Goal: Information Seeking & Learning: Learn about a topic

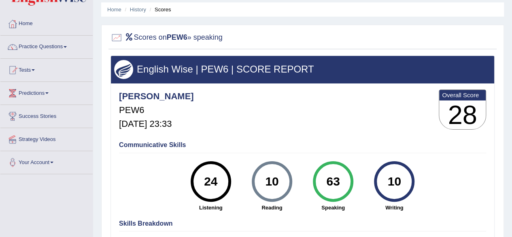
scroll to position [27, 0]
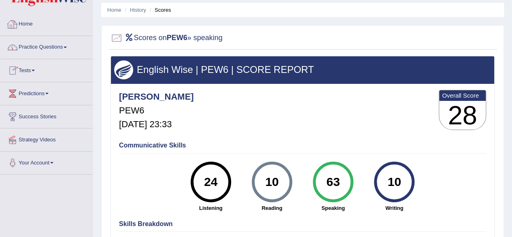
click at [33, 21] on link "Home" at bounding box center [46, 23] width 92 height 20
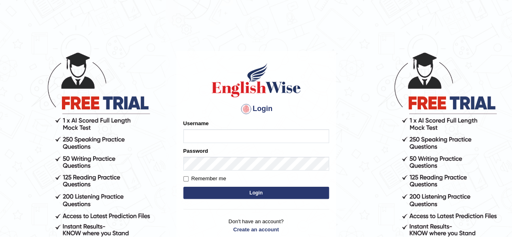
type input "abdulkhalid_parramatta"
click at [203, 194] on button "Login" at bounding box center [256, 193] width 146 height 12
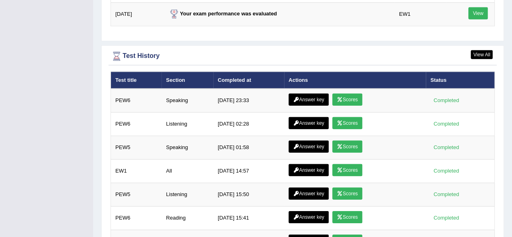
scroll to position [1143, 0]
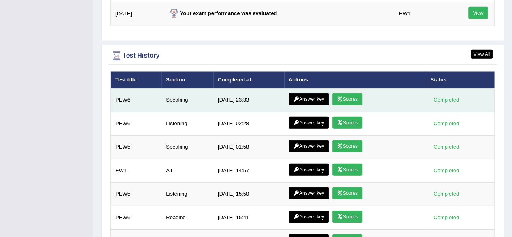
click at [307, 93] on link "Answer key" at bounding box center [309, 99] width 40 height 12
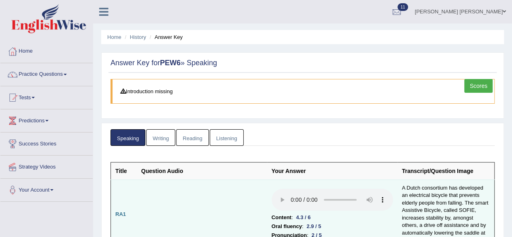
drag, startPoint x: 0, startPoint y: 0, endPoint x: 219, endPoint y: 202, distance: 297.8
click at [219, 202] on td at bounding box center [202, 214] width 130 height 70
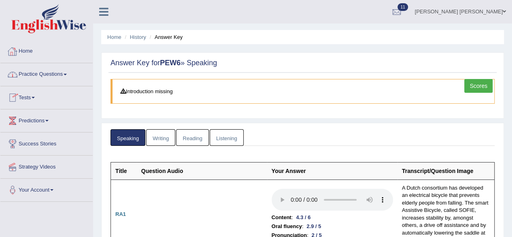
click at [31, 53] on link "Home" at bounding box center [46, 50] width 92 height 20
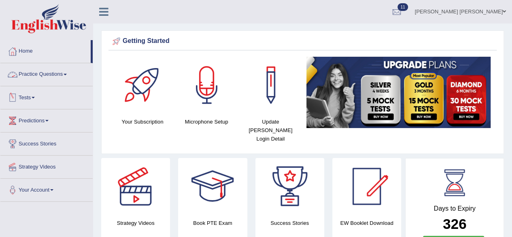
click at [29, 96] on link "Tests" at bounding box center [46, 96] width 92 height 20
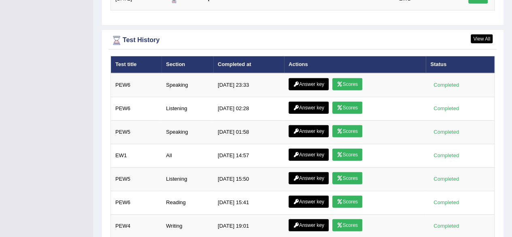
scroll to position [1109, 0]
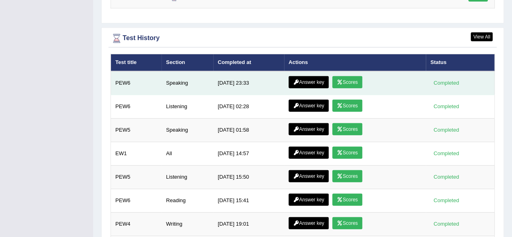
click at [344, 76] on link "Scores" at bounding box center [348, 82] width 30 height 12
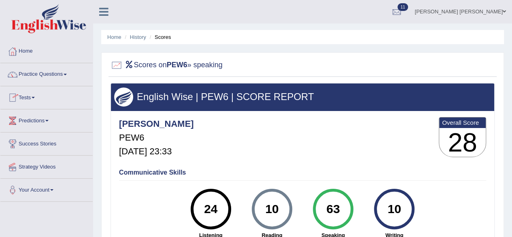
click at [33, 94] on link "Tests" at bounding box center [46, 96] width 92 height 20
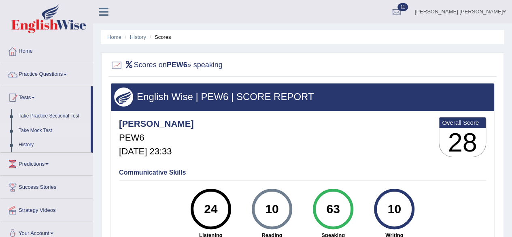
click at [33, 131] on link "Take Mock Test" at bounding box center [53, 131] width 76 height 15
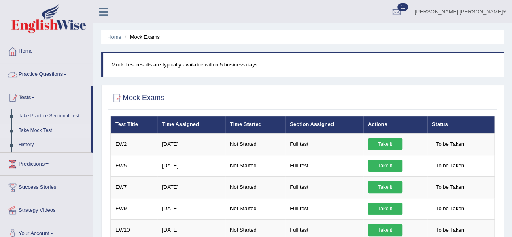
click at [49, 77] on link "Practice Questions" at bounding box center [46, 73] width 92 height 20
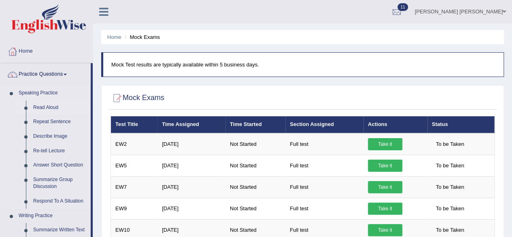
click at [43, 106] on link "Read Aloud" at bounding box center [60, 107] width 61 height 15
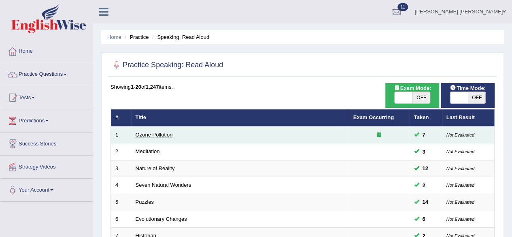
click at [151, 133] on link "Ozone Pollution" at bounding box center [154, 135] width 37 height 6
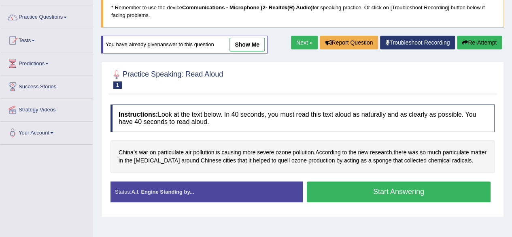
scroll to position [73, 0]
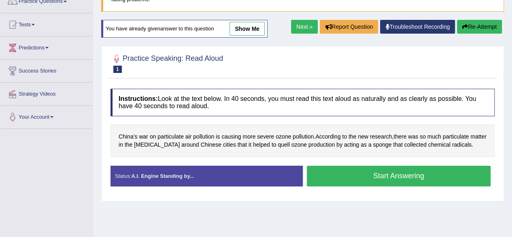
drag, startPoint x: 223, startPoint y: 148, endPoint x: 348, endPoint y: 207, distance: 138.4
click at [348, 207] on div "Home Practice Speaking: Read Aloud Ozone Pollution * Remember to use the device…" at bounding box center [302, 129] width 419 height 405
click at [363, 174] on button "Start Answering" at bounding box center [399, 176] width 184 height 21
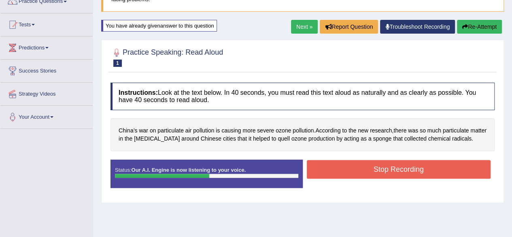
click at [363, 174] on button "Stop Recording" at bounding box center [399, 169] width 184 height 19
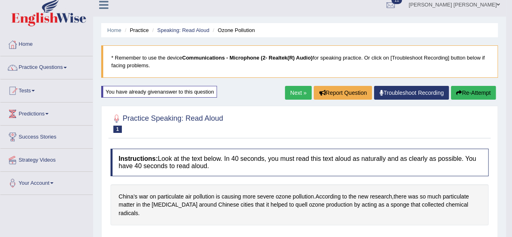
scroll to position [0, 0]
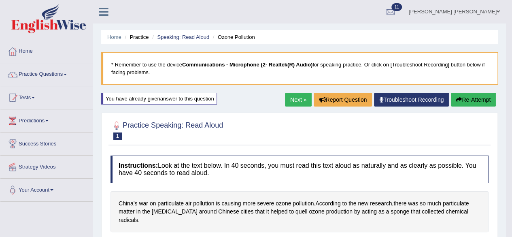
click at [467, 101] on button "Re-Attempt" at bounding box center [473, 100] width 45 height 14
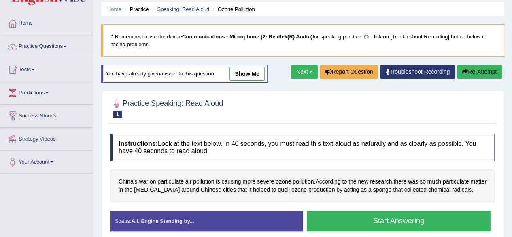
scroll to position [28, 0]
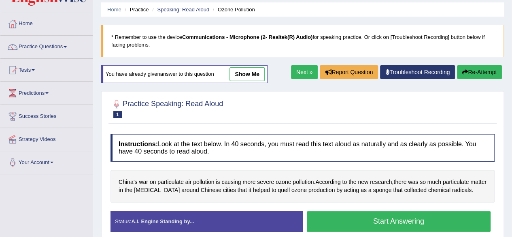
click at [301, 69] on link "Next »" at bounding box center [304, 72] width 27 height 14
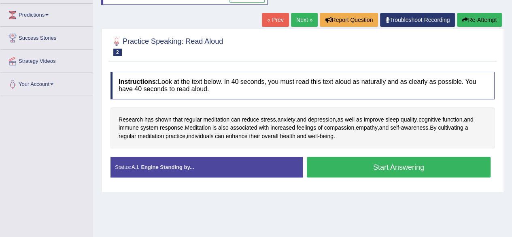
scroll to position [106, 0]
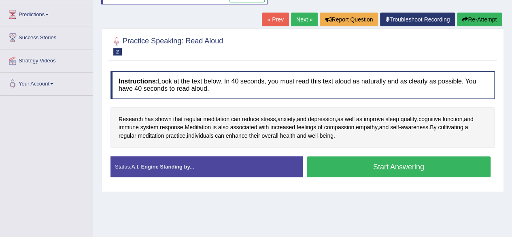
click at [339, 173] on button "Start Answering" at bounding box center [399, 166] width 184 height 21
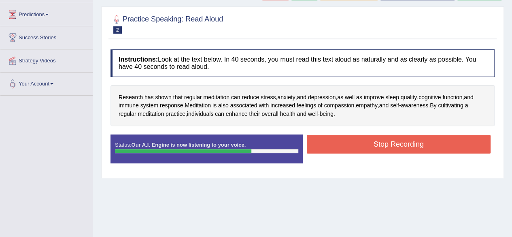
click at [355, 145] on button "Stop Recording" at bounding box center [399, 144] width 184 height 19
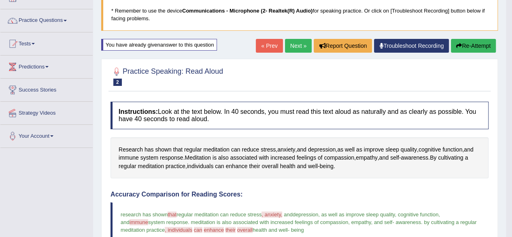
scroll to position [0, 0]
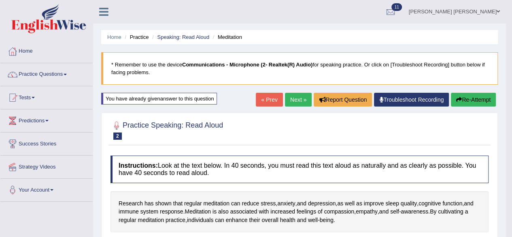
click at [295, 98] on link "Next »" at bounding box center [298, 100] width 27 height 14
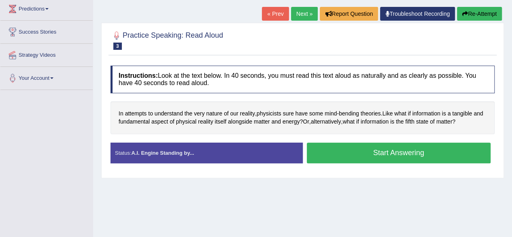
scroll to position [113, 0]
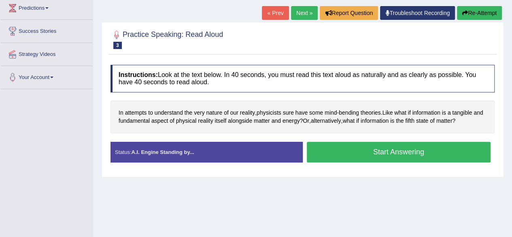
click at [335, 152] on button "Start Answering" at bounding box center [399, 152] width 184 height 21
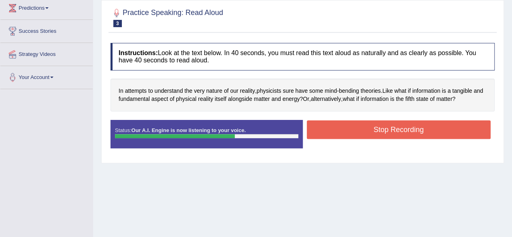
click at [354, 130] on button "Stop Recording" at bounding box center [399, 129] width 184 height 19
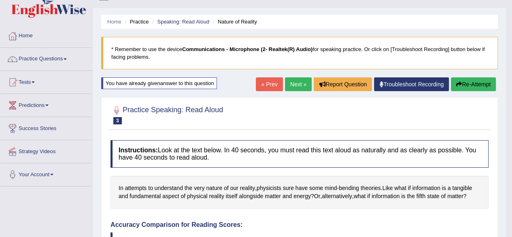
scroll to position [15, 0]
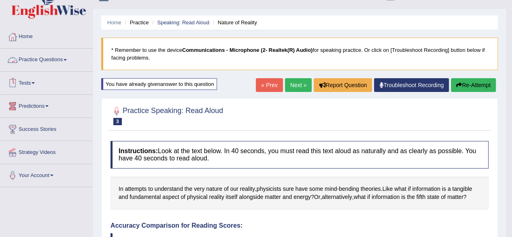
click at [59, 57] on link "Practice Questions" at bounding box center [46, 59] width 92 height 20
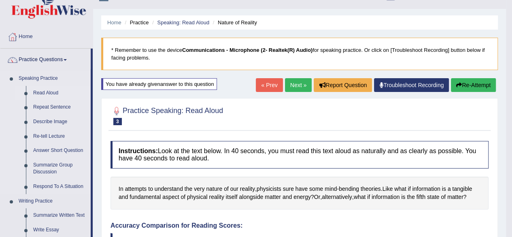
click at [45, 92] on link "Read Aloud" at bounding box center [60, 93] width 61 height 15
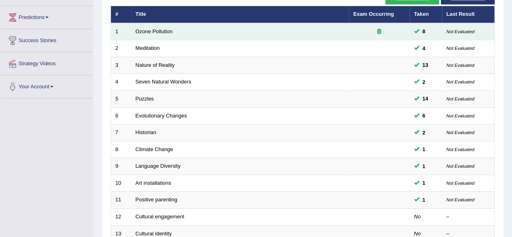
scroll to position [104, 0]
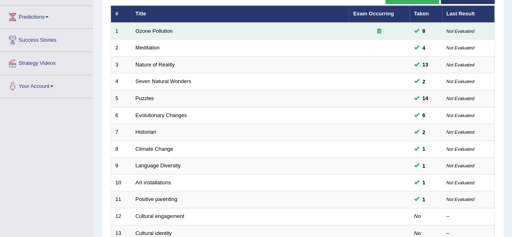
click at [275, 137] on td "Historian" at bounding box center [240, 132] width 218 height 17
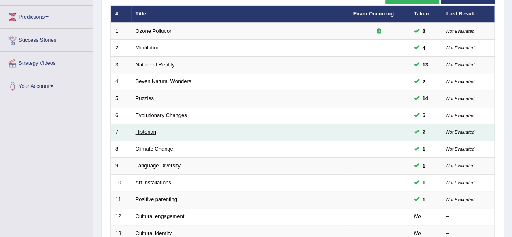
click at [147, 129] on link "Historian" at bounding box center [146, 132] width 21 height 6
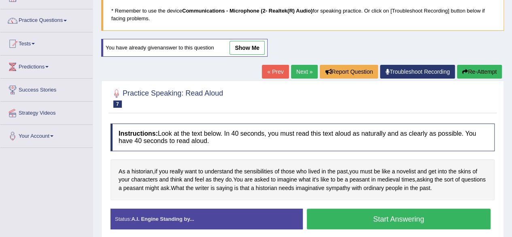
scroll to position [53, 0]
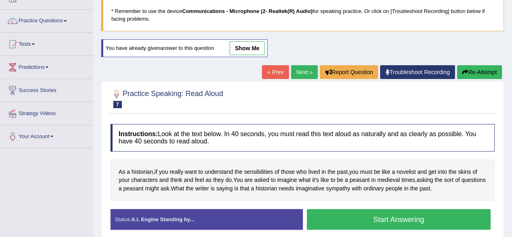
click at [248, 45] on link "show me" at bounding box center [247, 48] width 35 height 14
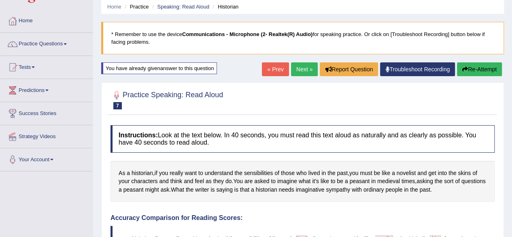
scroll to position [27, 0]
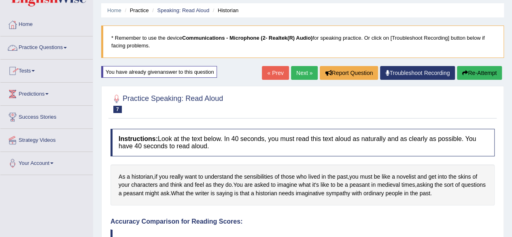
click at [43, 46] on link "Practice Questions" at bounding box center [46, 46] width 92 height 20
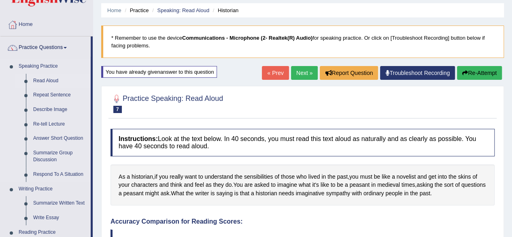
click at [46, 79] on link "Read Aloud" at bounding box center [60, 81] width 61 height 15
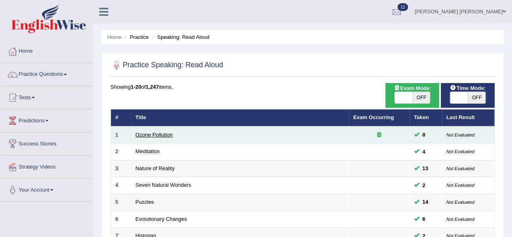
click at [160, 132] on link "Ozone Pollution" at bounding box center [154, 135] width 37 height 6
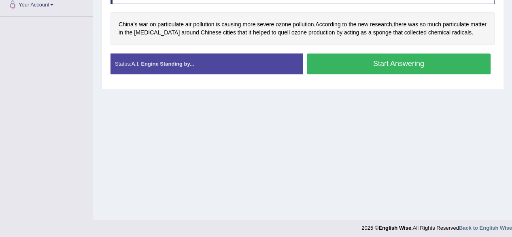
scroll to position [188, 0]
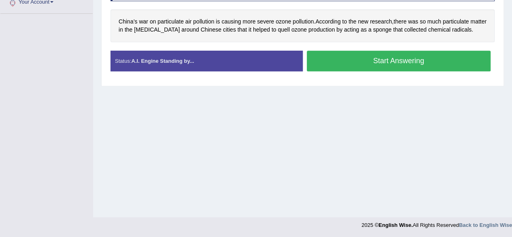
click at [343, 63] on button "Start Answering" at bounding box center [399, 61] width 184 height 21
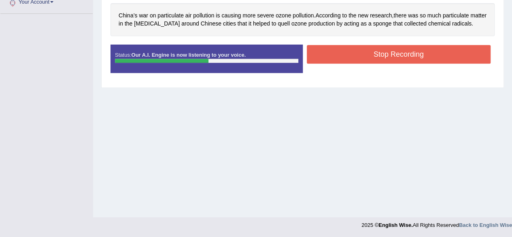
click at [332, 60] on button "Stop Recording" at bounding box center [399, 54] width 184 height 19
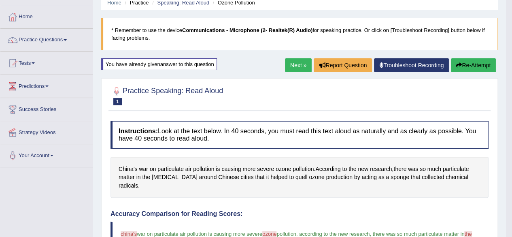
scroll to position [0, 0]
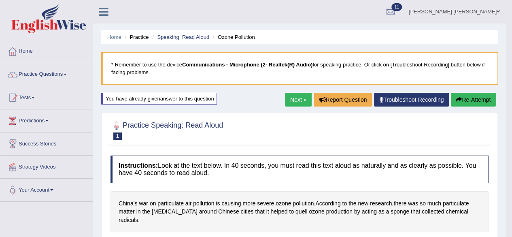
click at [461, 102] on button "Re-Attempt" at bounding box center [473, 100] width 45 height 14
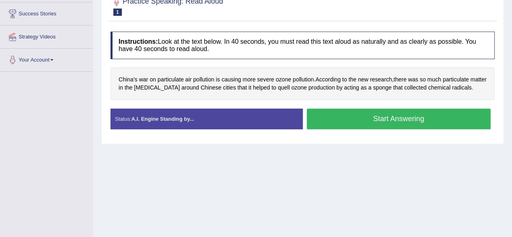
scroll to position [133, 0]
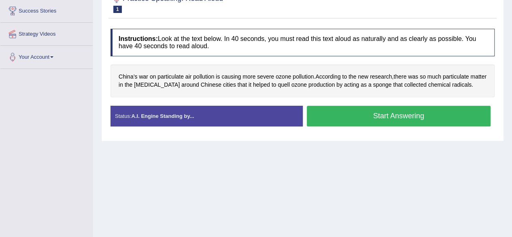
click at [336, 114] on button "Start Answering" at bounding box center [399, 116] width 184 height 21
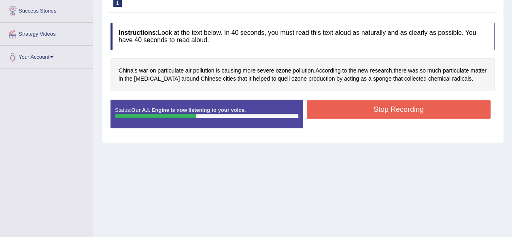
click at [332, 108] on button "Stop Recording" at bounding box center [399, 109] width 184 height 19
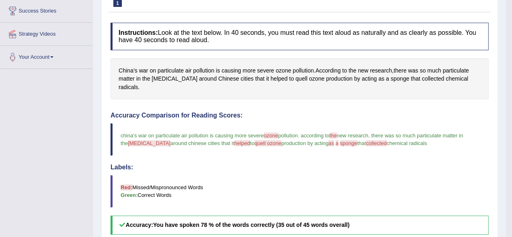
scroll to position [264, 0]
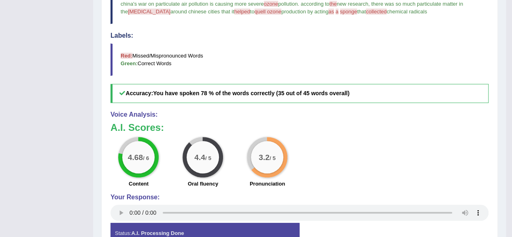
click at [309, 178] on div "4.68 / 6 Content 4.4 / 5 Oral fluency 3.2 / 5 Pronunciation" at bounding box center [300, 163] width 386 height 52
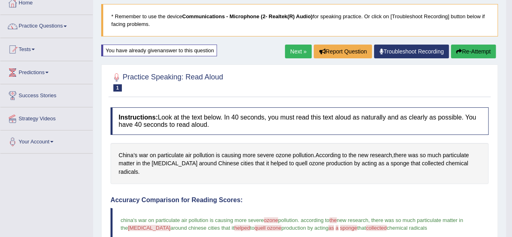
scroll to position [0, 0]
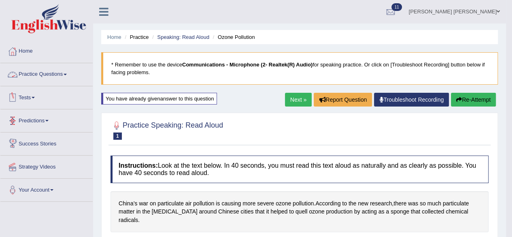
click at [62, 74] on link "Practice Questions" at bounding box center [46, 73] width 92 height 20
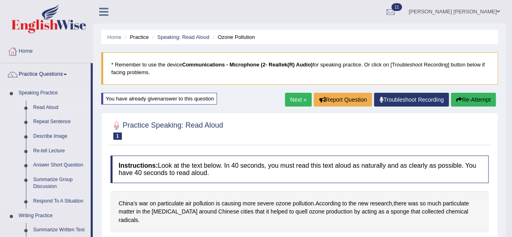
click at [48, 104] on link "Read Aloud" at bounding box center [60, 107] width 61 height 15
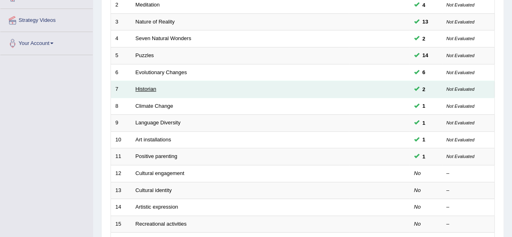
click at [143, 88] on link "Historian" at bounding box center [146, 89] width 21 height 6
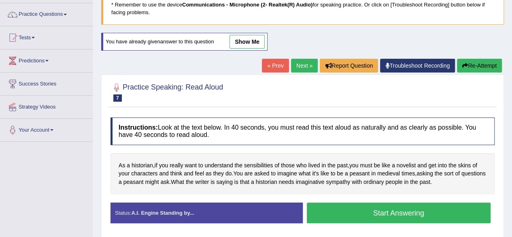
scroll to position [58, 0]
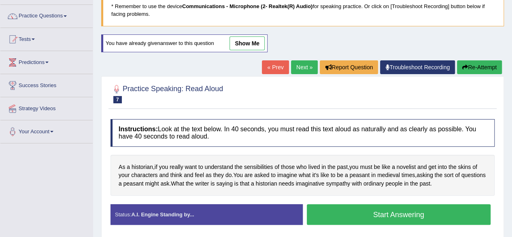
click at [248, 42] on link "show me" at bounding box center [247, 43] width 35 height 14
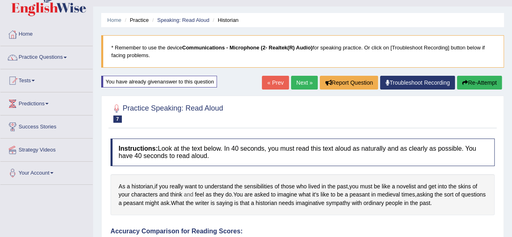
scroll to position [16, 0]
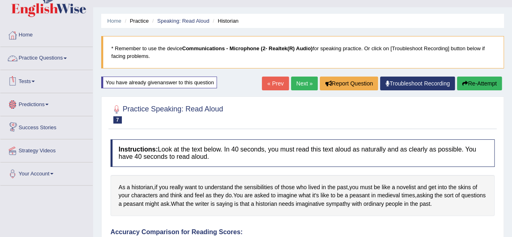
click at [54, 57] on link "Practice Questions" at bounding box center [46, 57] width 92 height 20
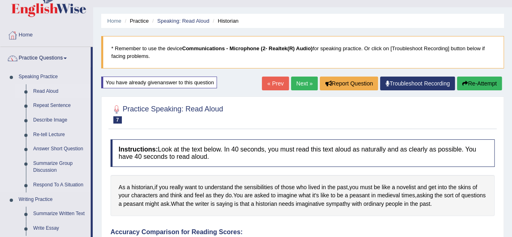
click at [42, 87] on link "Read Aloud" at bounding box center [60, 91] width 61 height 15
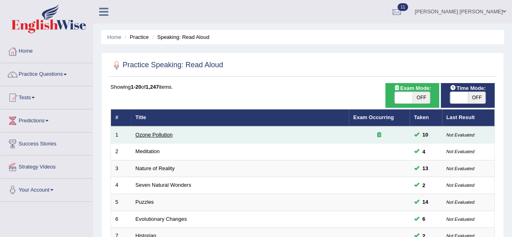
click at [151, 132] on link "Ozone Pollution" at bounding box center [154, 135] width 37 height 6
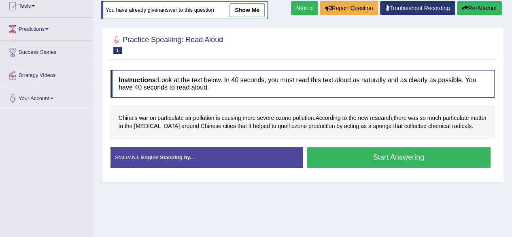
drag, startPoint x: 350, startPoint y: 155, endPoint x: 294, endPoint y: 191, distance: 67.1
click at [294, 191] on div "Home Practice Speaking: Read Aloud Ozone Pollution * Remember to use the device…" at bounding box center [302, 110] width 419 height 405
click at [337, 155] on button "Start Answering" at bounding box center [399, 157] width 184 height 21
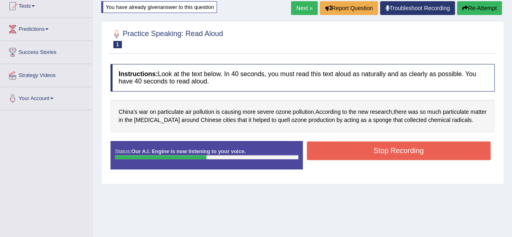
click at [337, 155] on button "Stop Recording" at bounding box center [399, 150] width 184 height 19
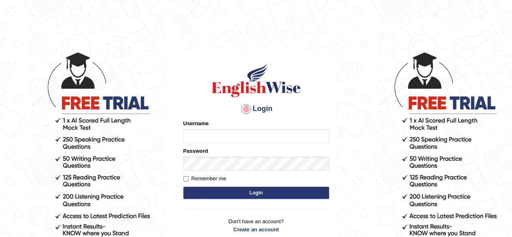
type input "[PERSON_NAME]"
click at [220, 195] on button "Login" at bounding box center [256, 193] width 146 height 12
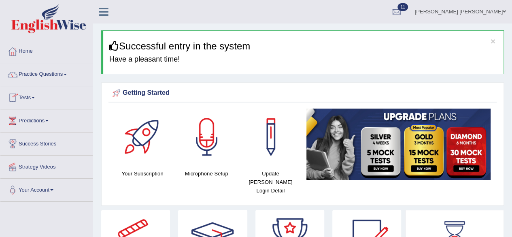
click at [31, 99] on link "Tests" at bounding box center [46, 96] width 92 height 20
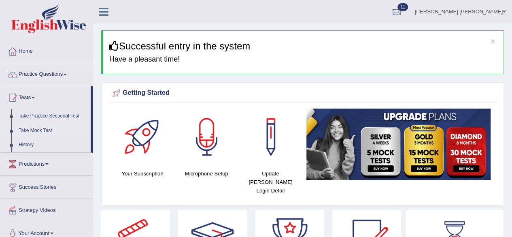
click at [30, 126] on link "Take Mock Test" at bounding box center [53, 131] width 76 height 15
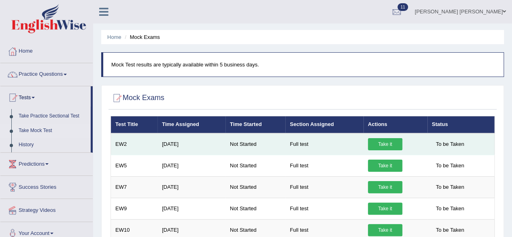
click at [383, 142] on link "Take it" at bounding box center [385, 144] width 34 height 12
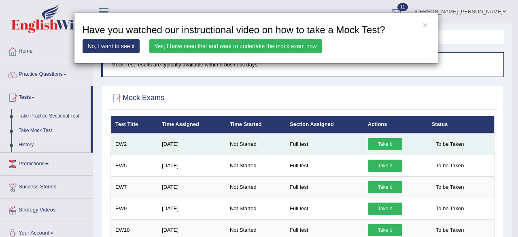
click at [383, 142] on div "× Have you watched our instructional video on how to take a Mock Test? No, I wa…" at bounding box center [259, 118] width 518 height 237
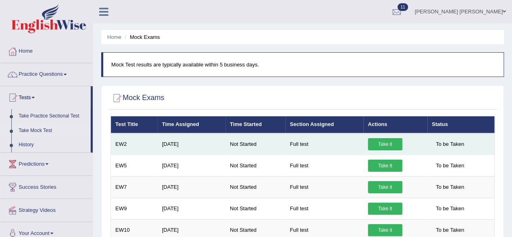
click at [389, 146] on link "Take it" at bounding box center [385, 144] width 34 height 12
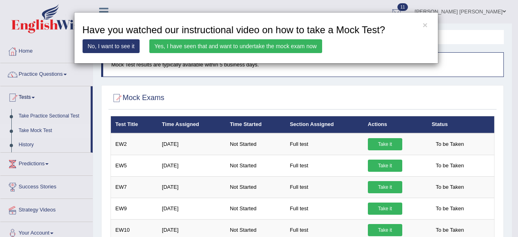
click at [237, 43] on link "Yes, I have seen that and want to undertake the mock exam now" at bounding box center [235, 46] width 173 height 14
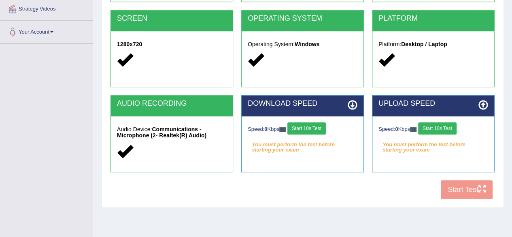
scroll to position [161, 0]
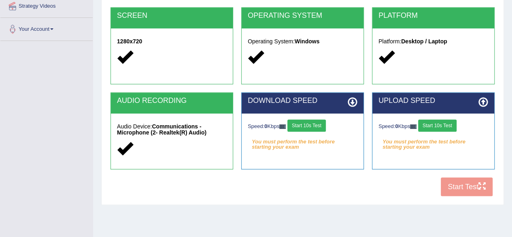
click at [308, 124] on button "Start 10s Test" at bounding box center [307, 125] width 38 height 12
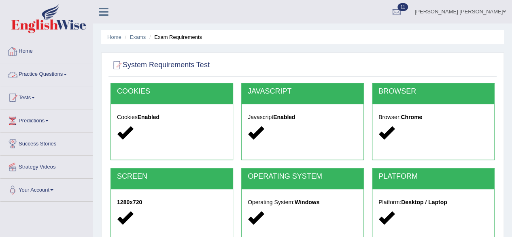
click at [28, 70] on link "Practice Questions" at bounding box center [46, 73] width 92 height 20
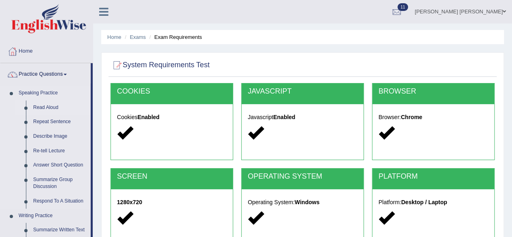
click at [43, 105] on link "Read Aloud" at bounding box center [60, 107] width 61 height 15
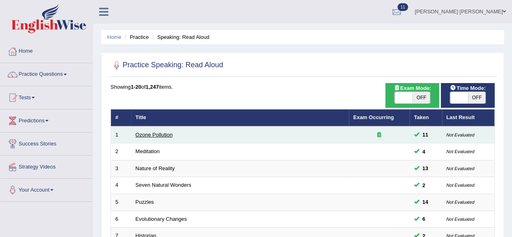
click at [154, 134] on link "Ozone Pollution" at bounding box center [154, 135] width 37 height 6
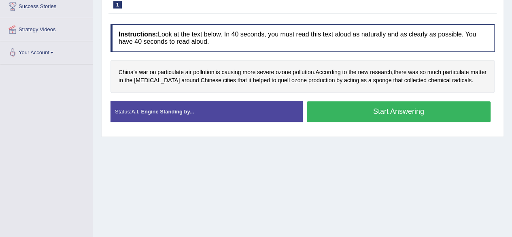
scroll to position [138, 0]
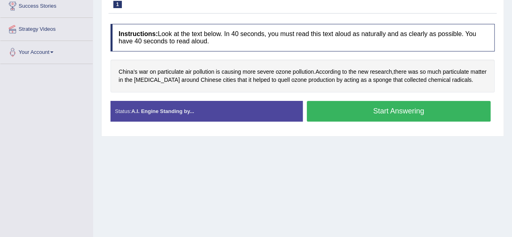
click at [350, 111] on button "Start Answering" at bounding box center [399, 111] width 184 height 21
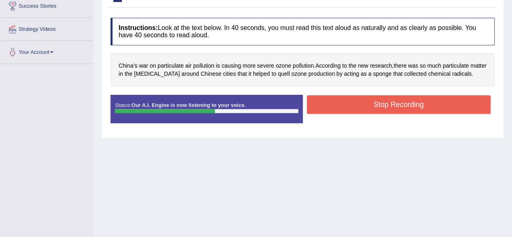
click at [377, 98] on button "Stop Recording" at bounding box center [399, 104] width 184 height 19
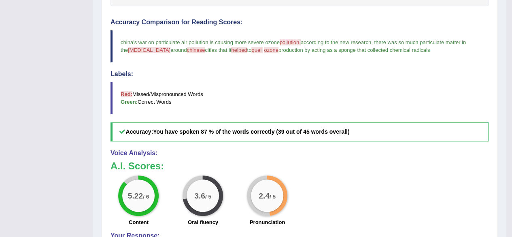
scroll to position [0, 0]
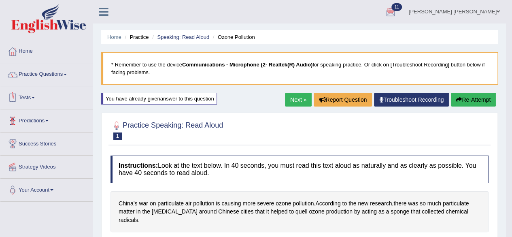
click at [26, 95] on link "Tests" at bounding box center [46, 96] width 92 height 20
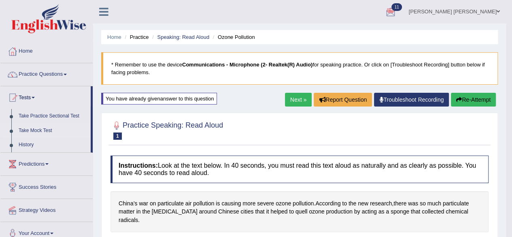
click at [30, 126] on link "Take Mock Test" at bounding box center [53, 131] width 76 height 15
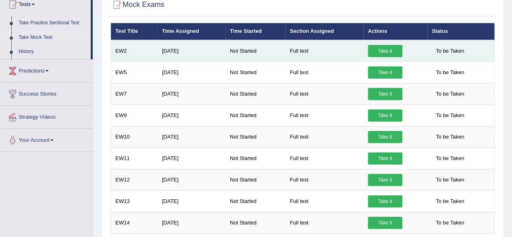
click at [389, 49] on link "Take it" at bounding box center [385, 51] width 34 height 12
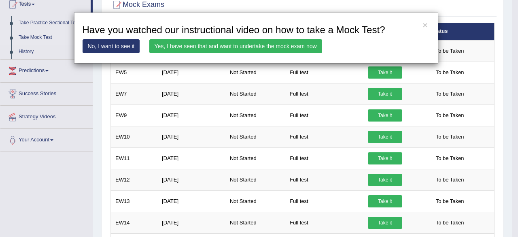
click at [301, 45] on link "Yes, I have seen that and want to undertake the mock exam now" at bounding box center [235, 46] width 173 height 14
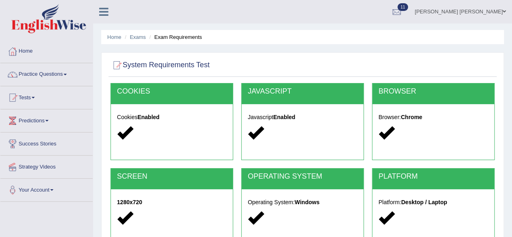
scroll to position [188, 0]
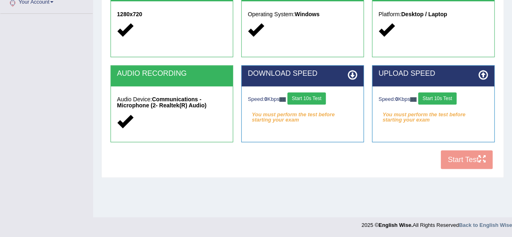
click at [309, 98] on button "Start 10s Test" at bounding box center [307, 98] width 38 height 12
click at [431, 92] on button "Start 10s Test" at bounding box center [437, 98] width 38 height 12
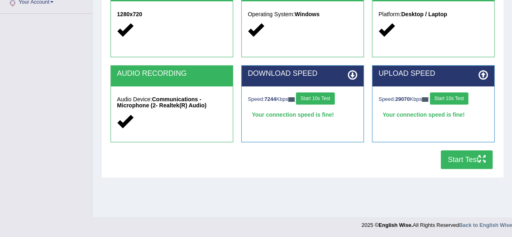
click at [456, 157] on button "Start Test" at bounding box center [467, 159] width 52 height 19
